Goal: Information Seeking & Learning: Learn about a topic

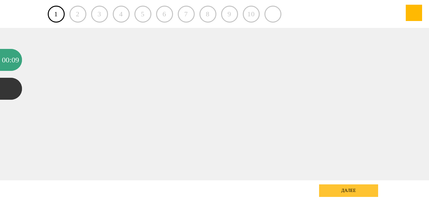
click at [356, 191] on div "далее" at bounding box center [348, 190] width 59 height 13
click at [74, 14] on div "2" at bounding box center [77, 14] width 17 height 17
click at [54, 18] on link "1" at bounding box center [56, 14] width 17 height 17
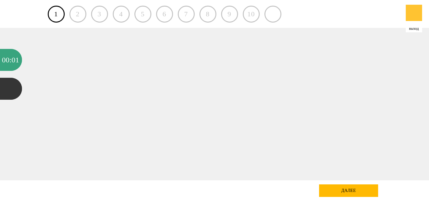
click at [417, 10] on div at bounding box center [413, 13] width 16 height 16
click at [12, 89] on div at bounding box center [11, 89] width 22 height 22
click at [20, 83] on div at bounding box center [11, 89] width 22 height 22
click at [214, 8] on div "1 2 3 4 5 6 7 8 9 10" at bounding box center [214, 14] width 333 height 28
click at [212, 13] on div "8" at bounding box center [207, 14] width 17 height 17
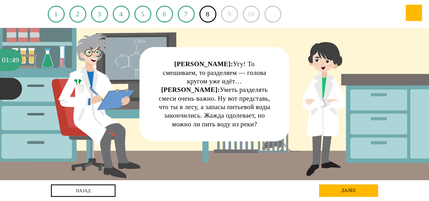
click at [188, 68] on div "Женя: Угу! То смешиваем, то разделяем — голова кругом уже идёт… Колбаскин: Умет…" at bounding box center [215, 94] width 116 height 69
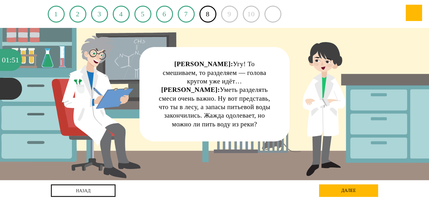
click at [228, 73] on div "Женя: Угу! То смешиваем, то разделяем — голова кругом уже идёт… Колбаскин: Умет…" at bounding box center [215, 94] width 116 height 69
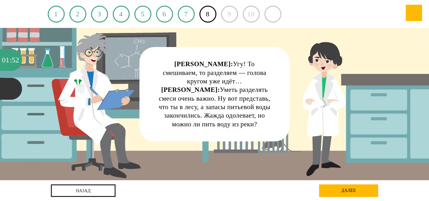
click at [282, 115] on div "Женя: Угу! То смешиваем, то разделяем — голова кругом уже идёт… Колбаскин: Умет…" at bounding box center [214, 94] width 150 height 94
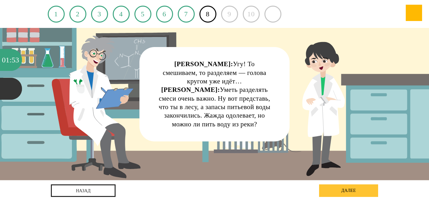
click at [344, 193] on div "далее" at bounding box center [348, 190] width 59 height 13
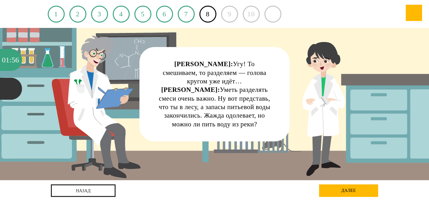
click at [259, 84] on div "Женя: Угу! То смешиваем, то разделяем — голова кругом уже идёт… Колбаскин: Умет…" at bounding box center [215, 94] width 116 height 69
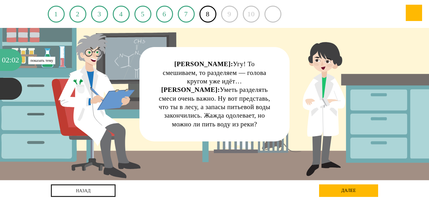
click at [2, 61] on div "02" at bounding box center [6, 60] width 8 height 22
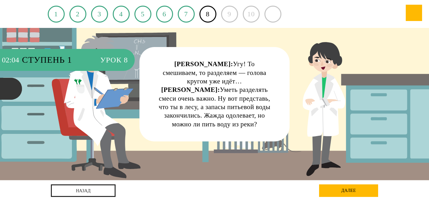
click at [114, 58] on span "Урок 8" at bounding box center [114, 60] width 28 height 22
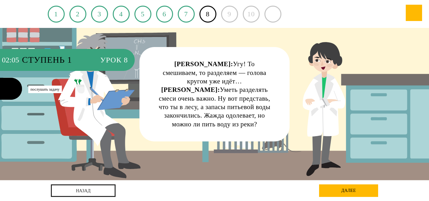
click at [1, 90] on div at bounding box center [11, 89] width 22 height 22
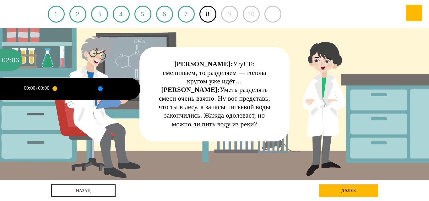
click at [41, 88] on div "00:00" at bounding box center [43, 88] width 11 height 5
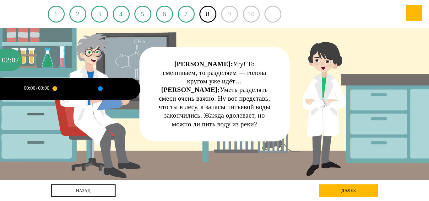
click at [100, 88] on div at bounding box center [100, 89] width 0 height 2
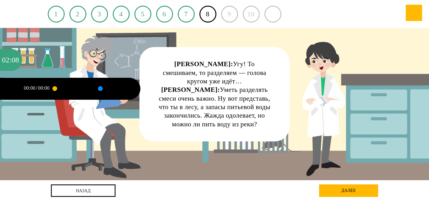
click at [45, 88] on div "00:00" at bounding box center [43, 88] width 11 height 5
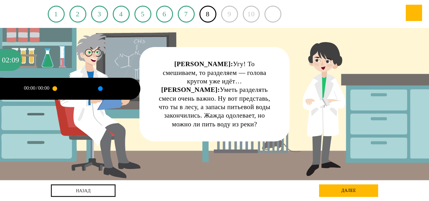
click at [80, 62] on div "Женя: Угу! То смешиваем, то разделяем — голова кругом уже идёт… Колбаскин: Умет…" at bounding box center [214, 104] width 386 height 152
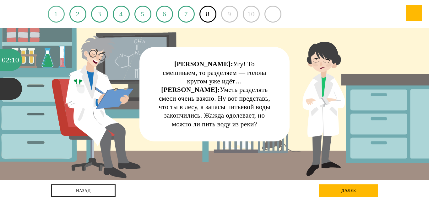
click at [58, 19] on link "1" at bounding box center [56, 14] width 17 height 17
